Goal: Task Accomplishment & Management: Use online tool/utility

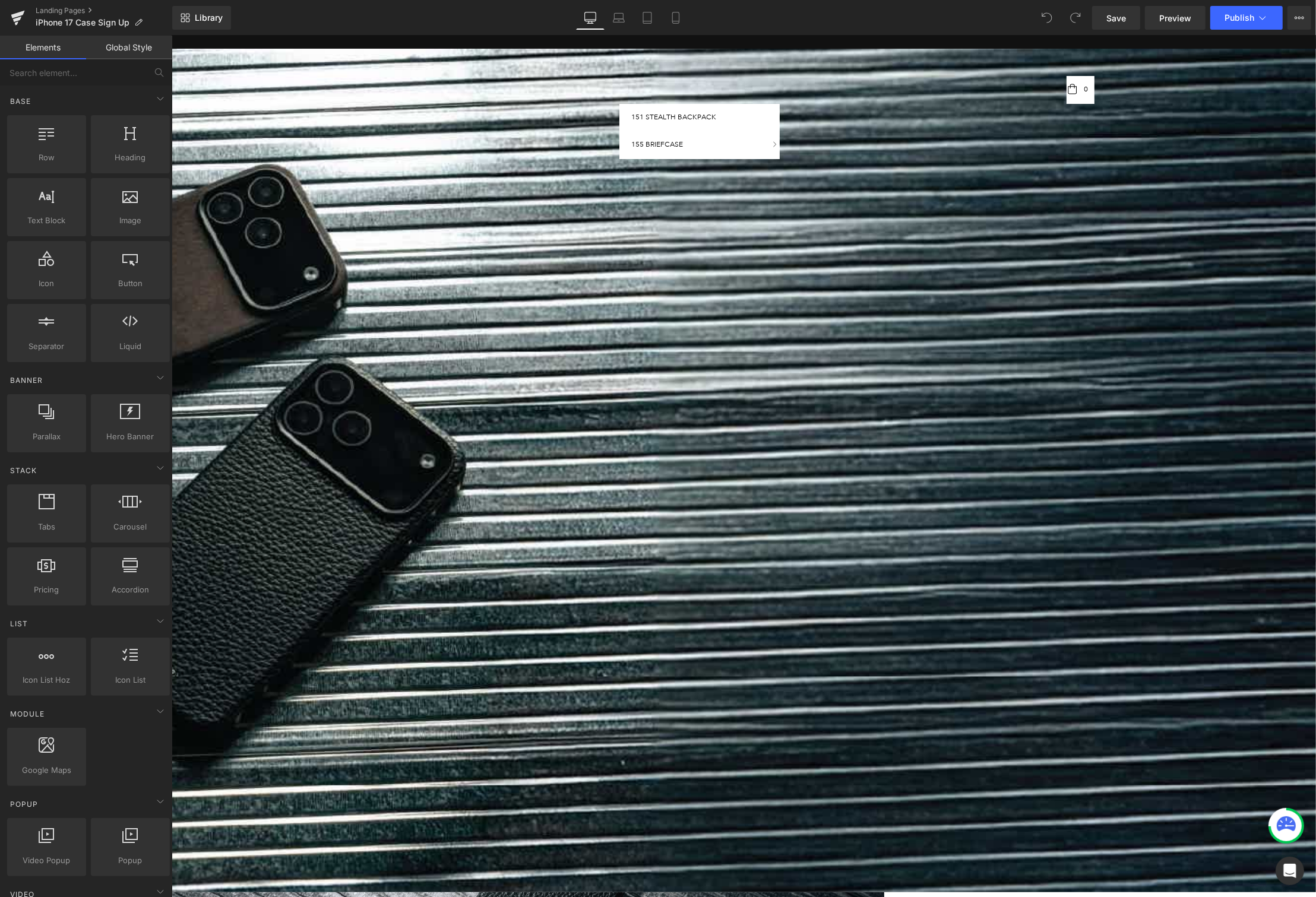
scroll to position [6, 0]
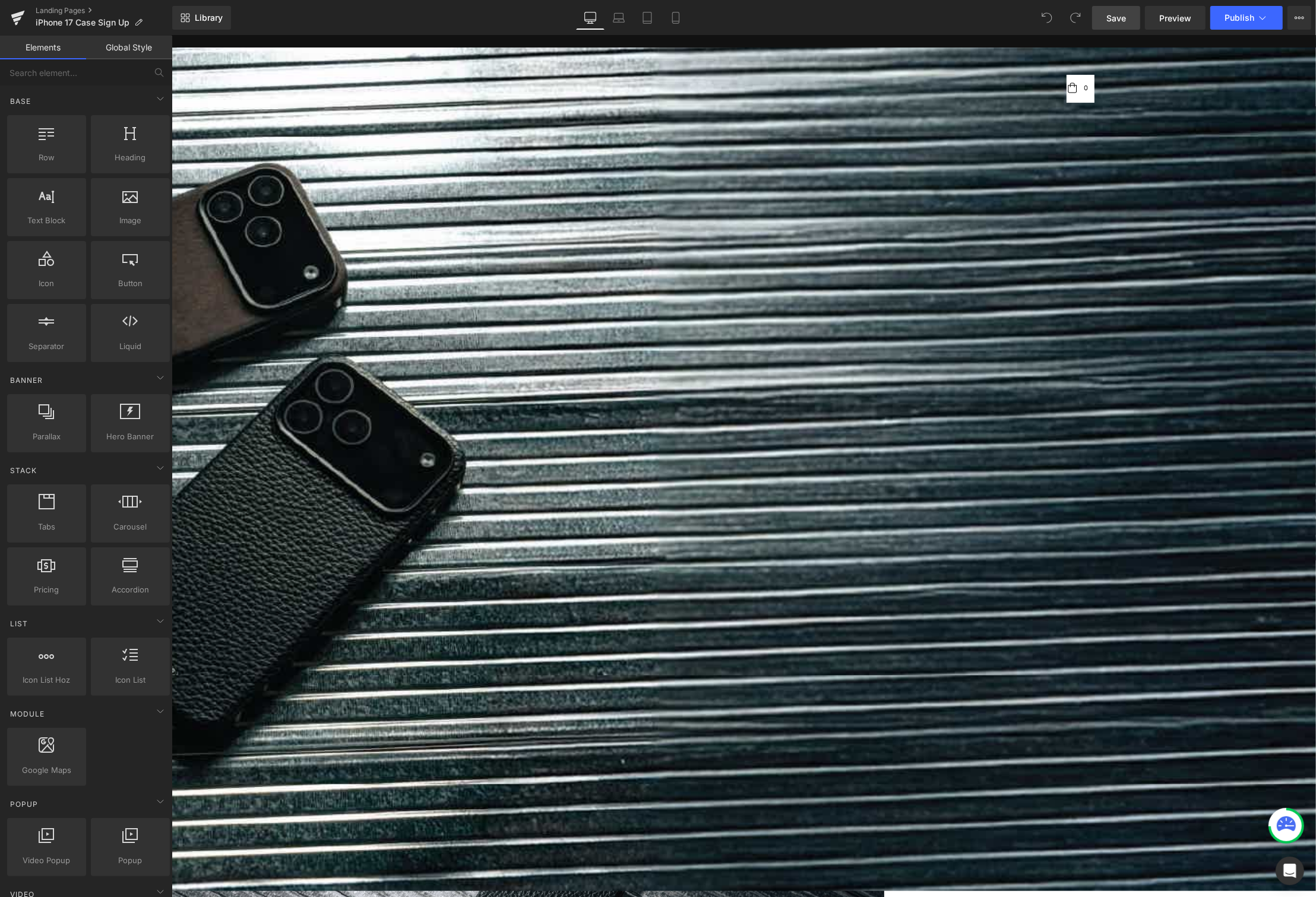
click at [1121, 10] on link "Save" at bounding box center [1116, 18] width 48 height 23
click at [11, 11] on icon at bounding box center [18, 18] width 14 height 30
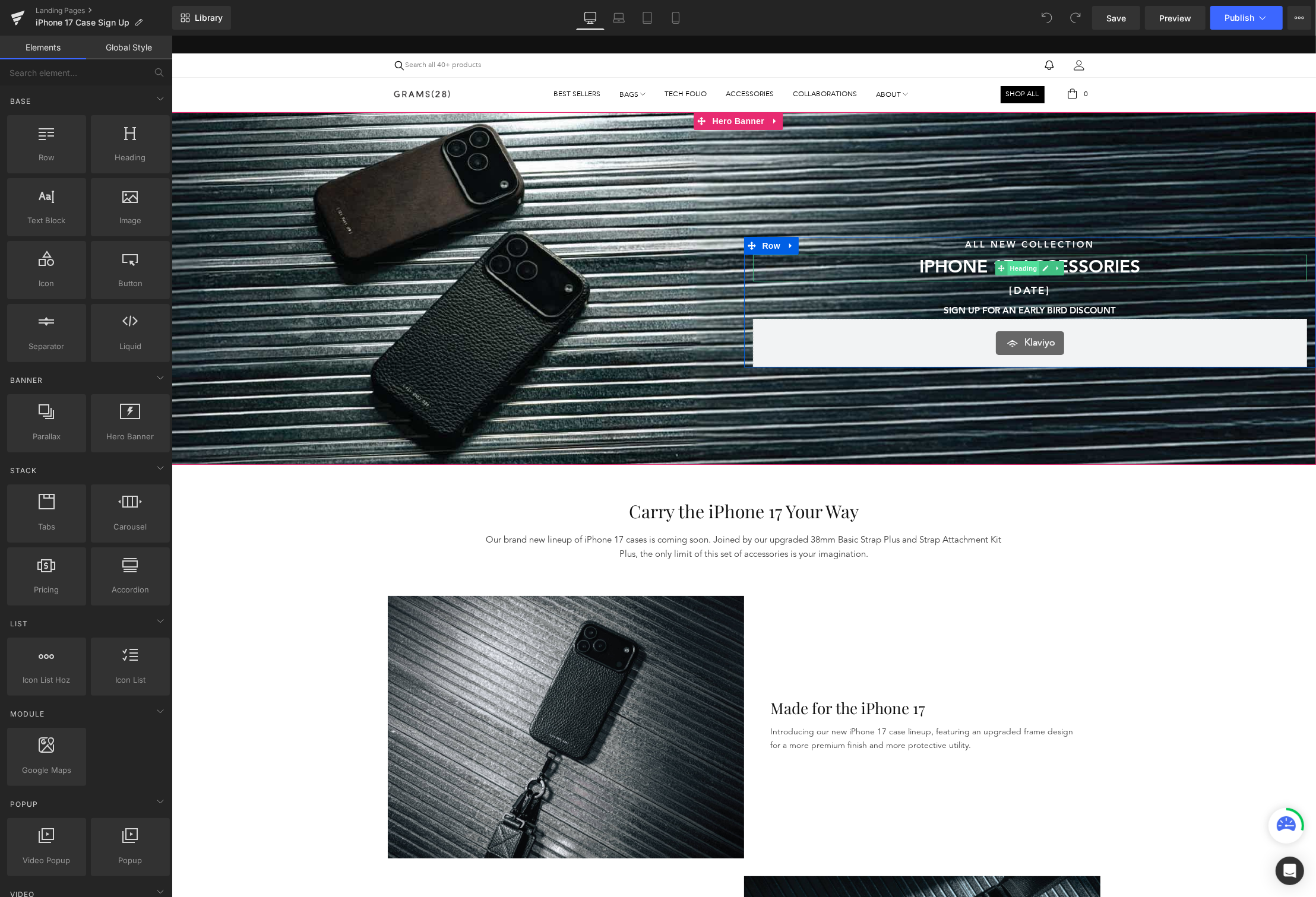
click at [1016, 267] on span "Heading" at bounding box center [1023, 268] width 32 height 14
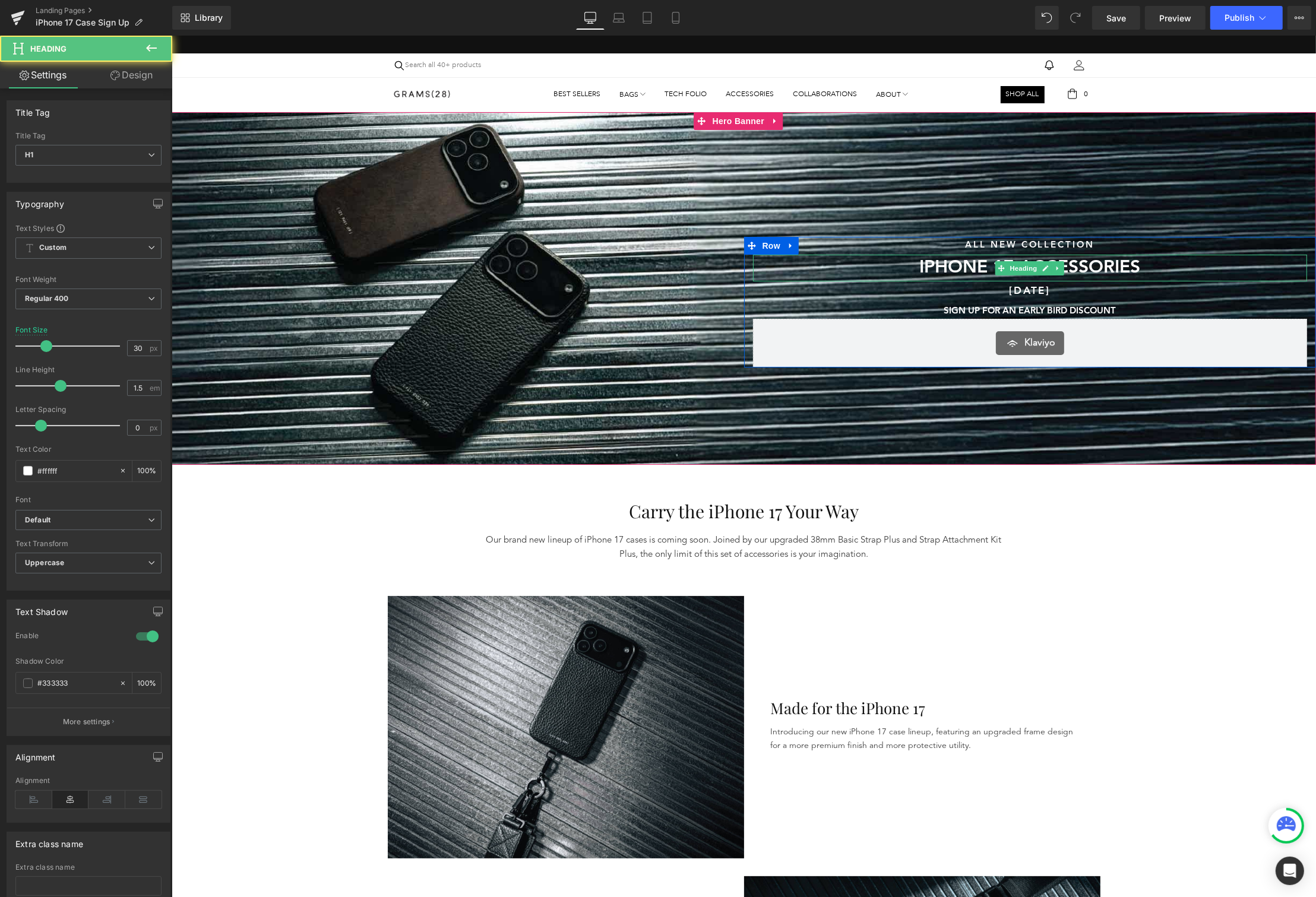
click at [939, 273] on h1 "IPHONE 17 ACCESSORIES" at bounding box center [1030, 268] width 555 height 27
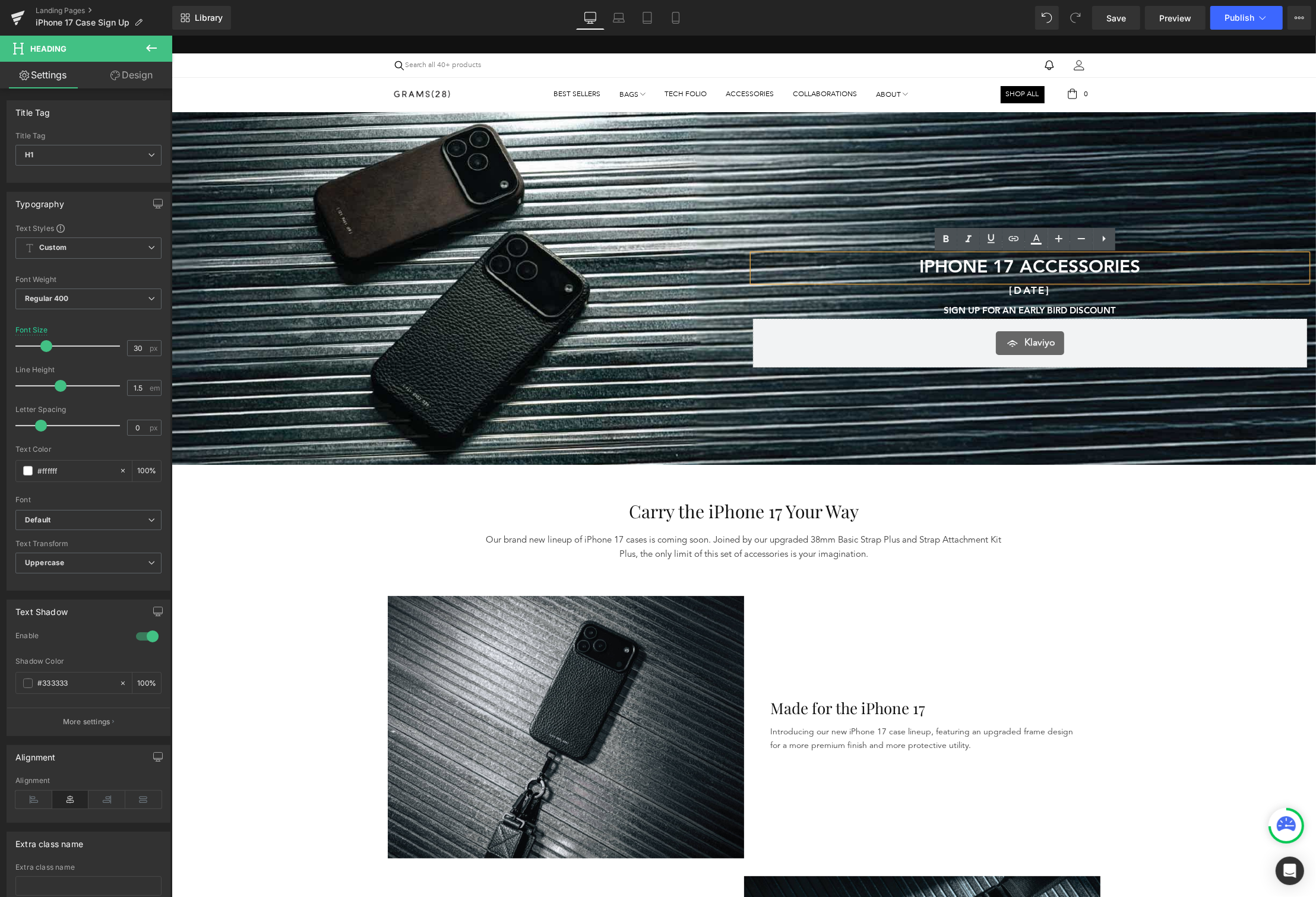
click at [1010, 266] on h1 "IPHONE 17 ACCESSORIES" at bounding box center [1030, 268] width 555 height 27
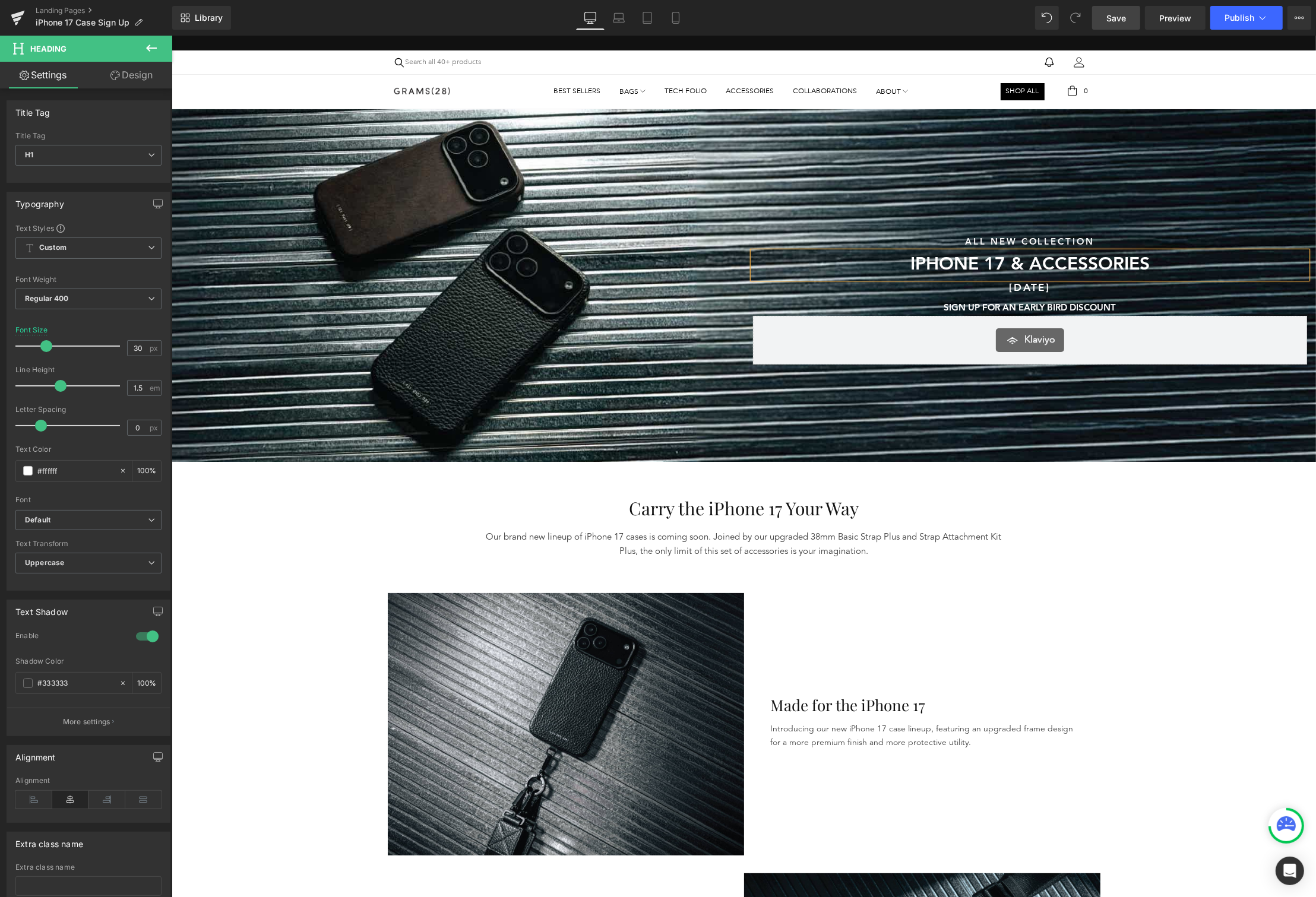
click at [1114, 16] on span "Save" at bounding box center [1116, 18] width 20 height 13
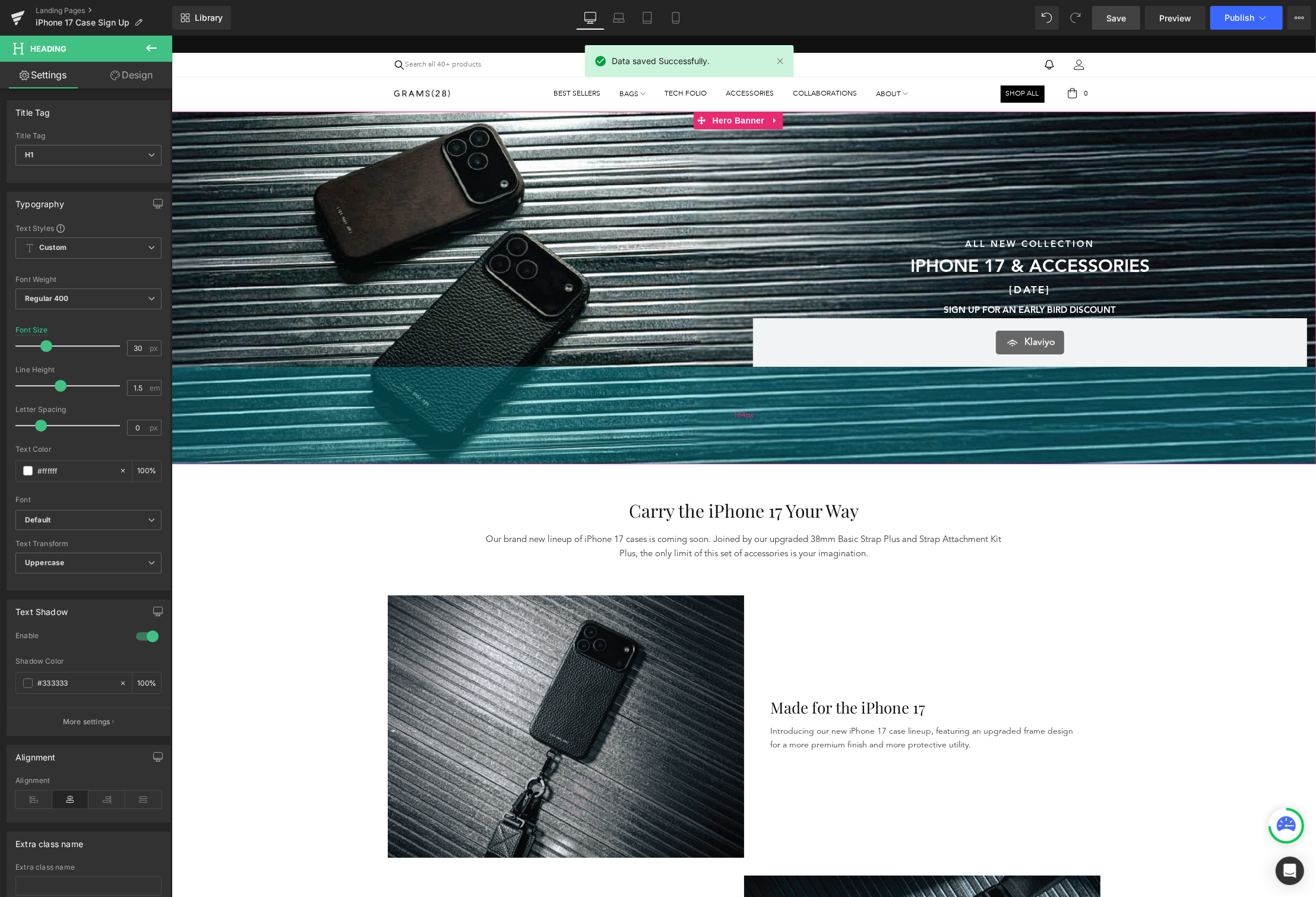
scroll to position [0, 0]
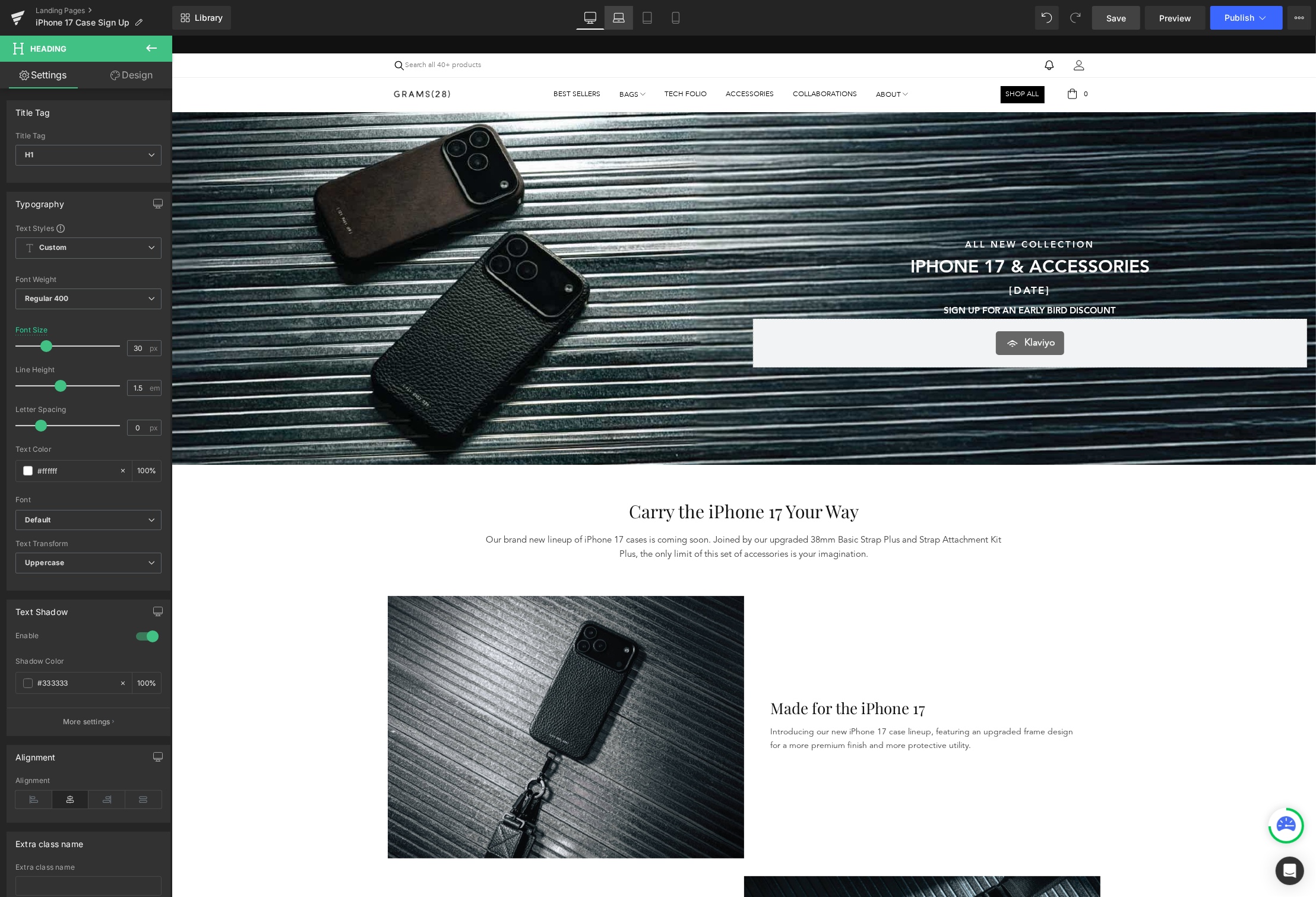
click at [623, 18] on icon at bounding box center [618, 17] width 12 height 12
type input "26"
type input "100"
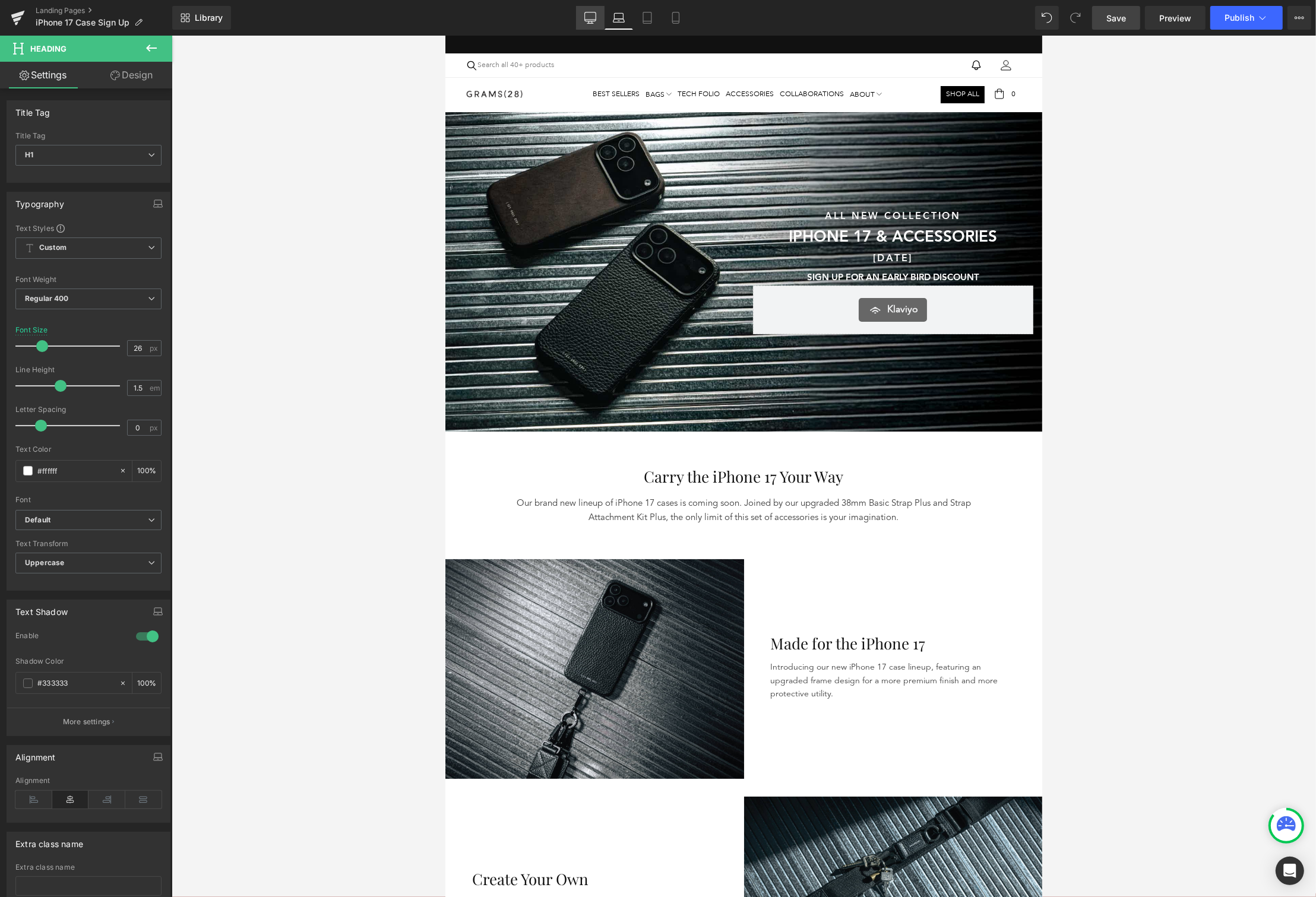
click at [588, 19] on icon at bounding box center [590, 17] width 12 height 12
type input "30"
type input "100"
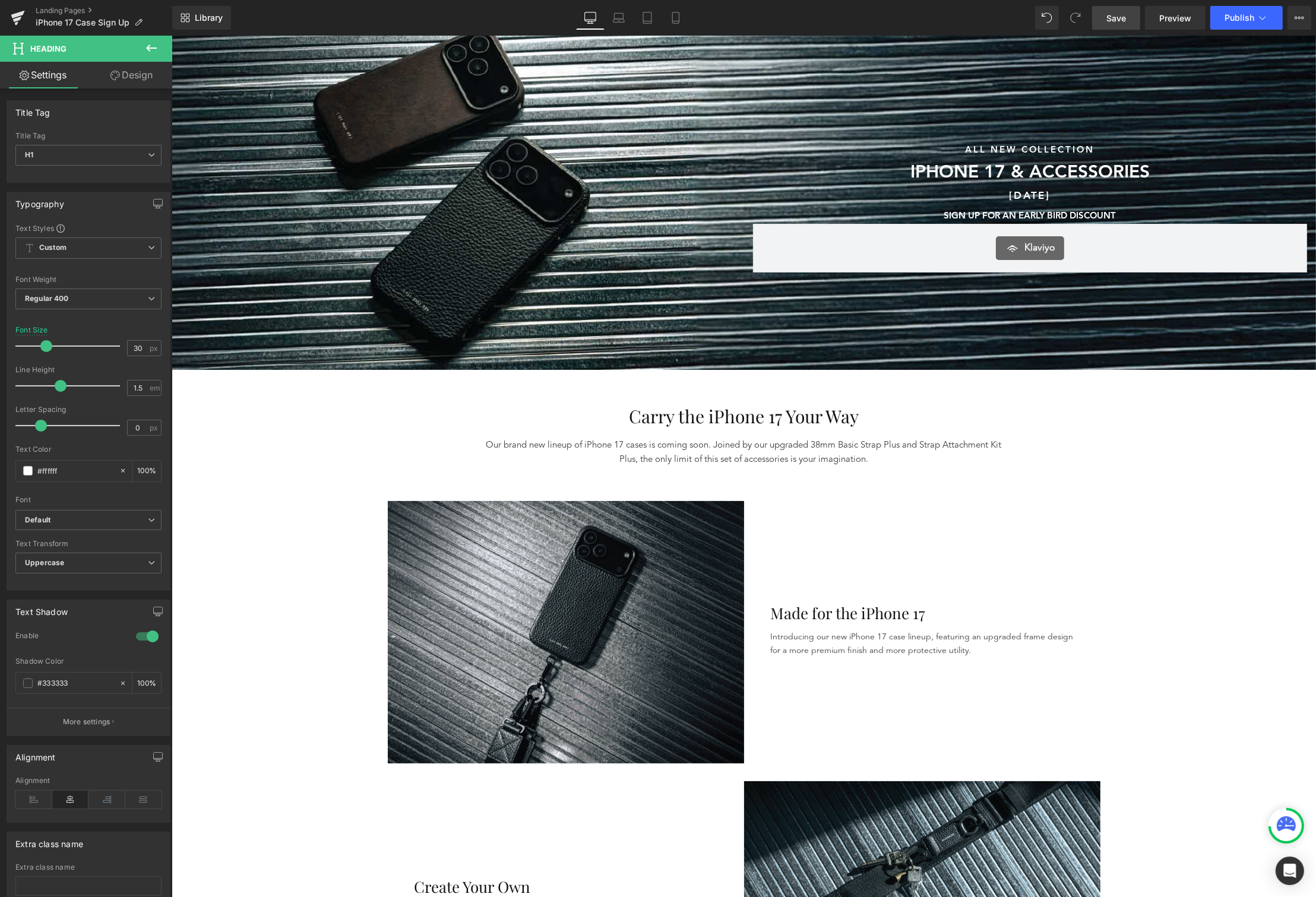
scroll to position [93, 0]
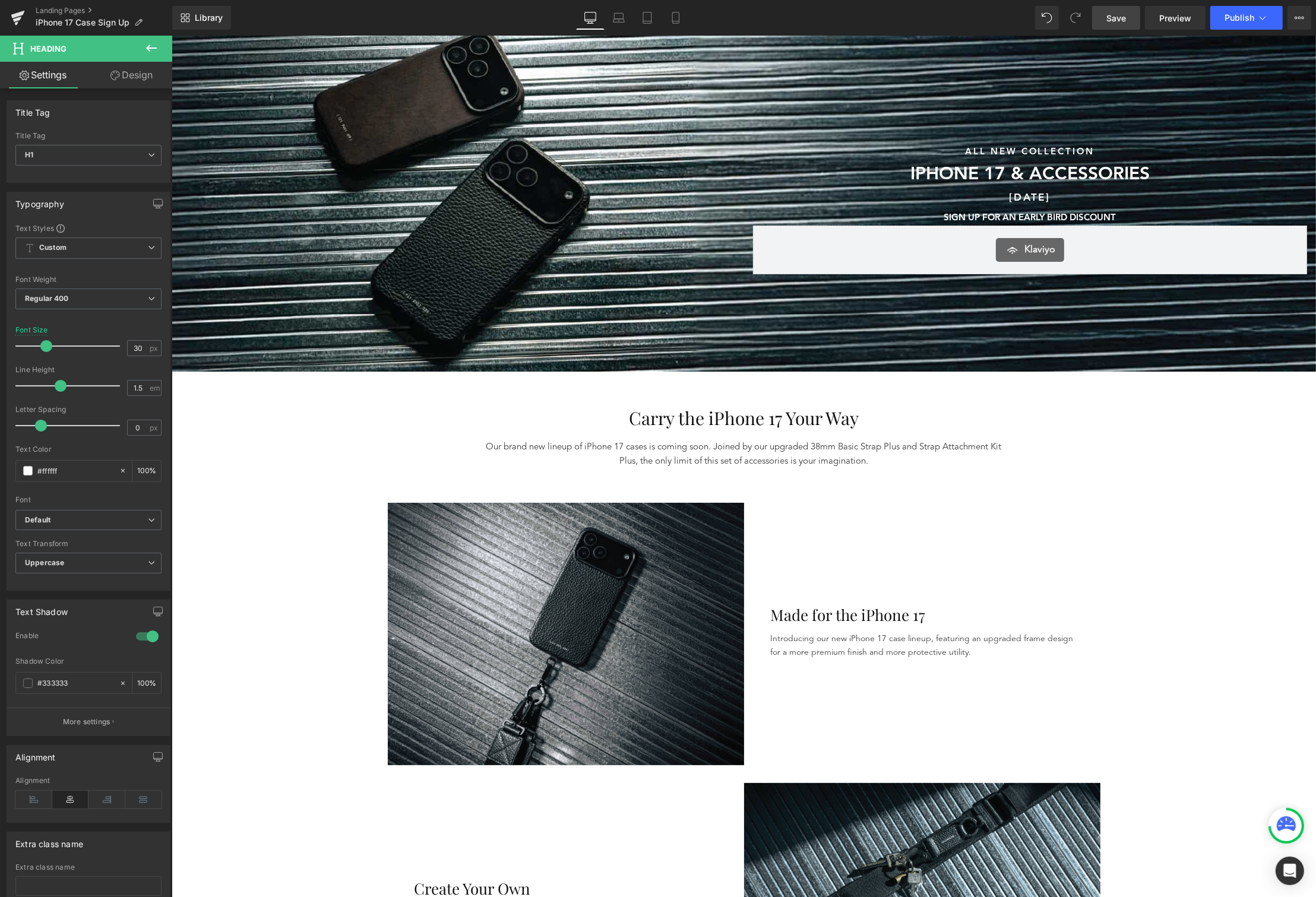
click at [1123, 21] on span "Save" at bounding box center [1116, 18] width 20 height 13
click at [371, 470] on div "Hero Banner ★★★★★ LOVED BY OVER 110,000 CUSTOMERS Heading Artisanal Functional …" at bounding box center [743, 852] width 1145 height 1667
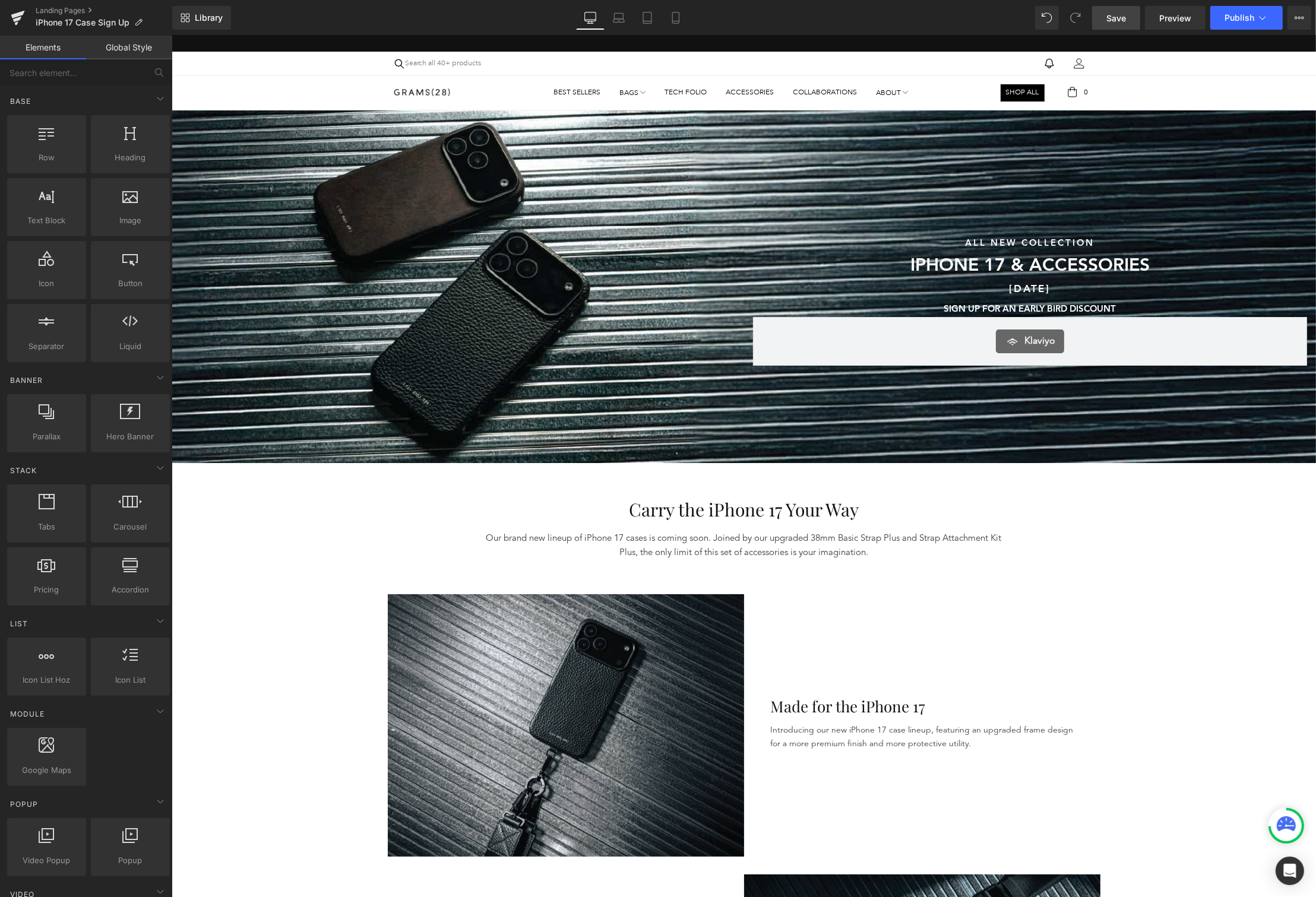
scroll to position [3, 0]
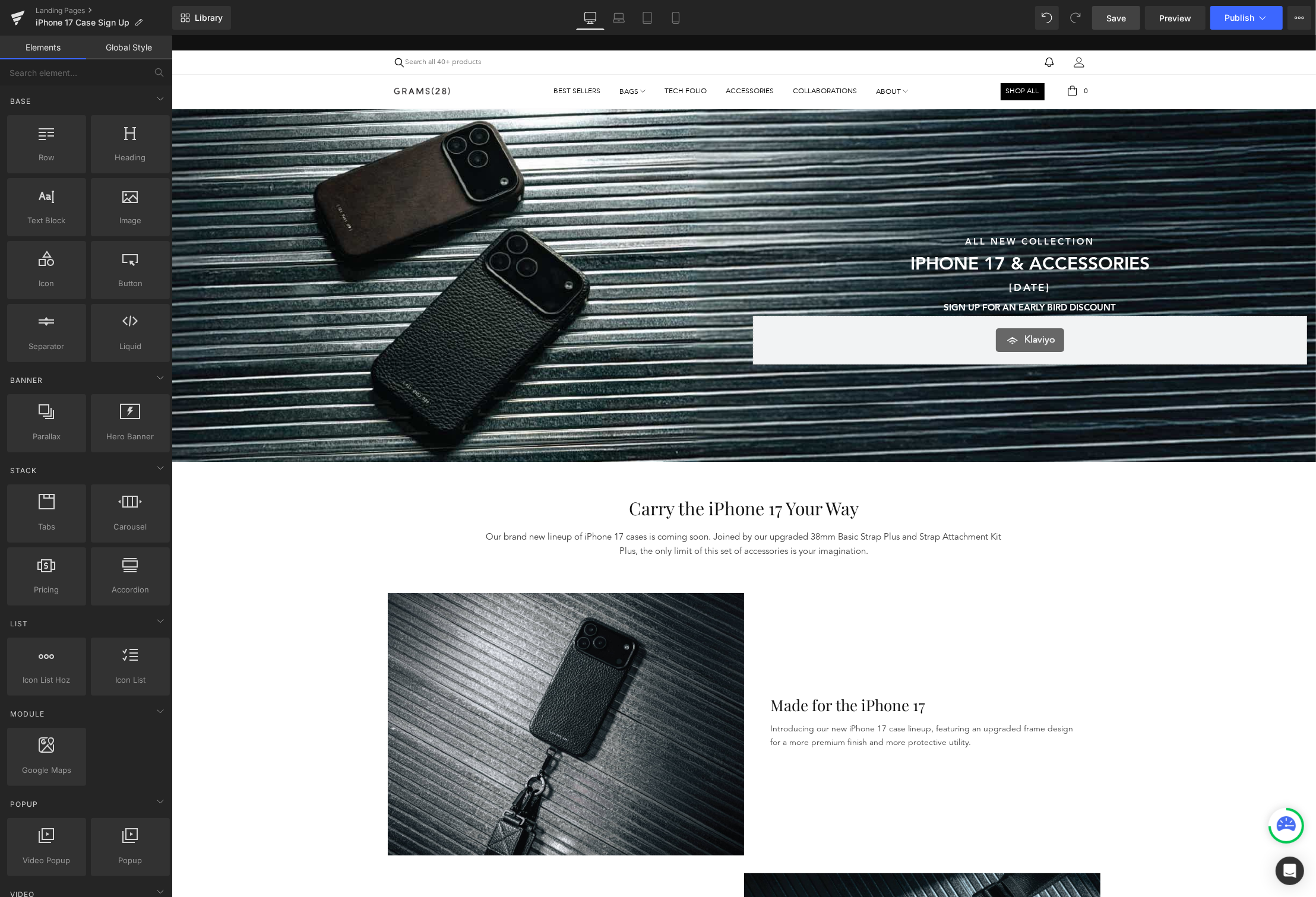
click at [1119, 16] on span "Save" at bounding box center [1116, 18] width 20 height 13
